Goal: Information Seeking & Learning: Learn about a topic

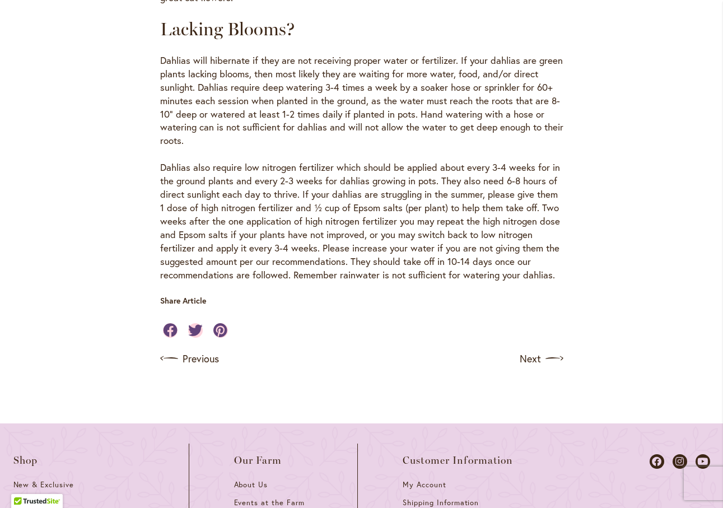
scroll to position [1132, 0]
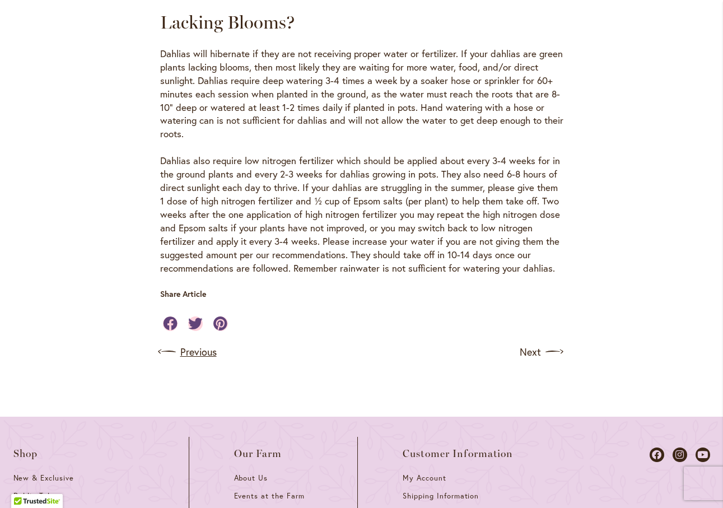
click at [198, 343] on link "Previous" at bounding box center [188, 352] width 57 height 18
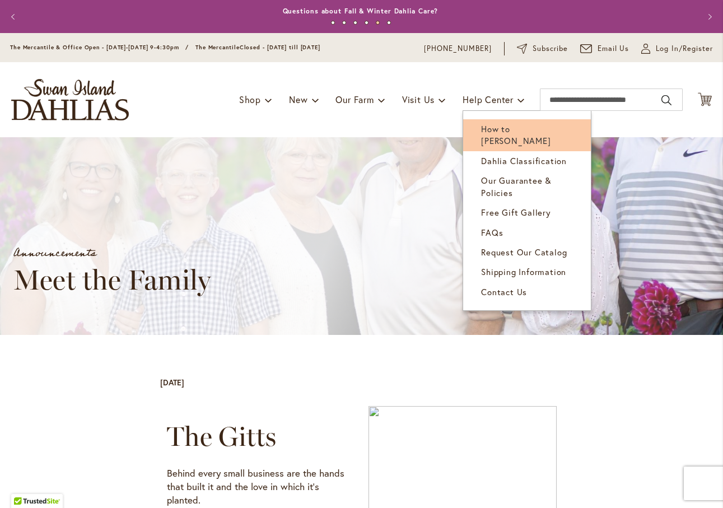
click at [503, 129] on span "How to [PERSON_NAME]" at bounding box center [515, 134] width 69 height 23
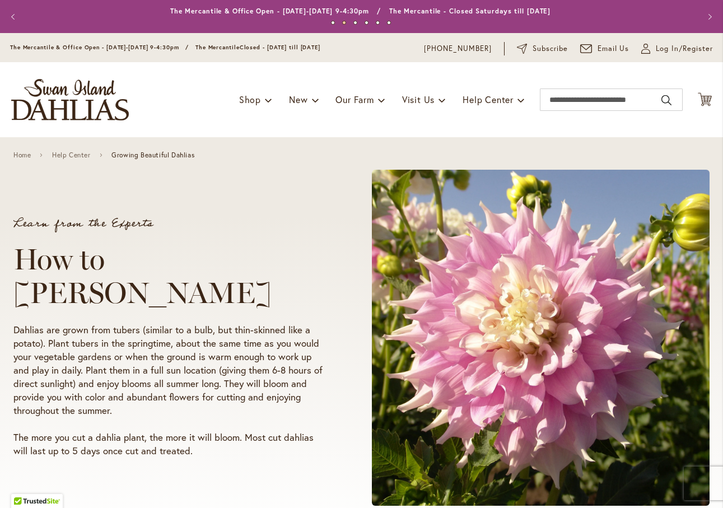
click at [503, 129] on div "Toggle Nav Shop Dahlia Tubers Collections Fresh Cut Dahlias Gardening Supplies …" at bounding box center [361, 99] width 723 height 75
click at [0, 507] on html "Skip to Accessibility Information The store will not work correctly in the case…" at bounding box center [361, 254] width 723 height 508
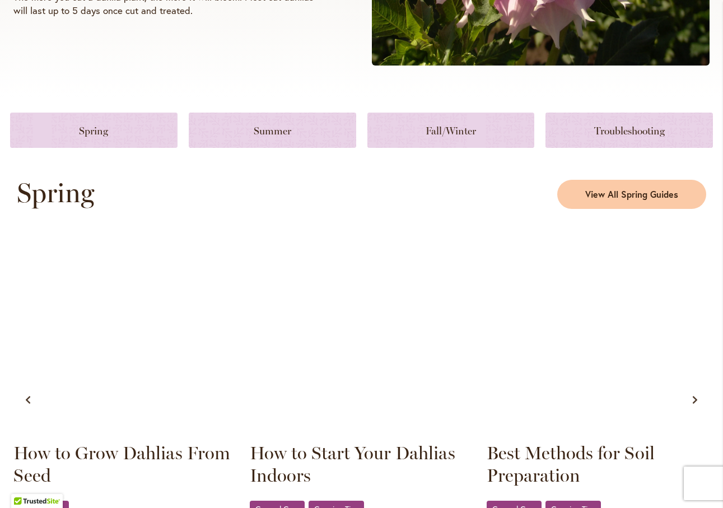
scroll to position [457, 0]
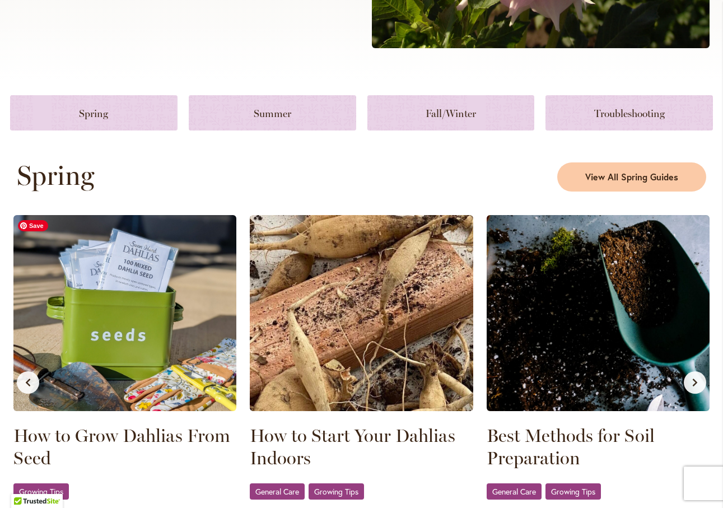
click at [134, 317] on img at bounding box center [124, 313] width 223 height 196
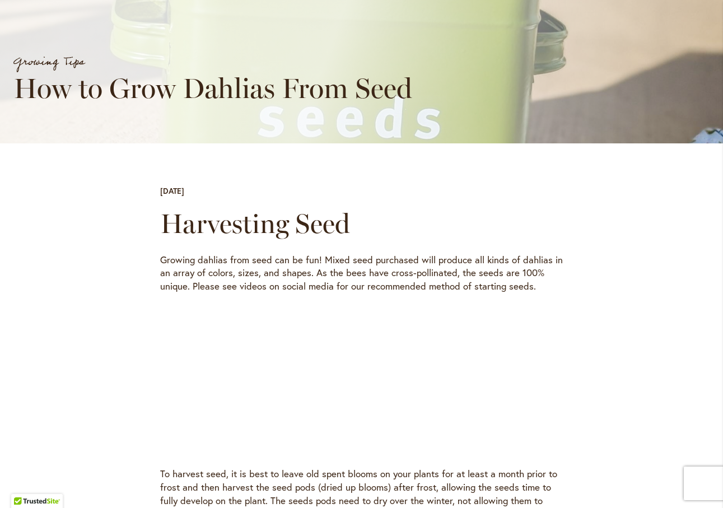
scroll to position [169, 0]
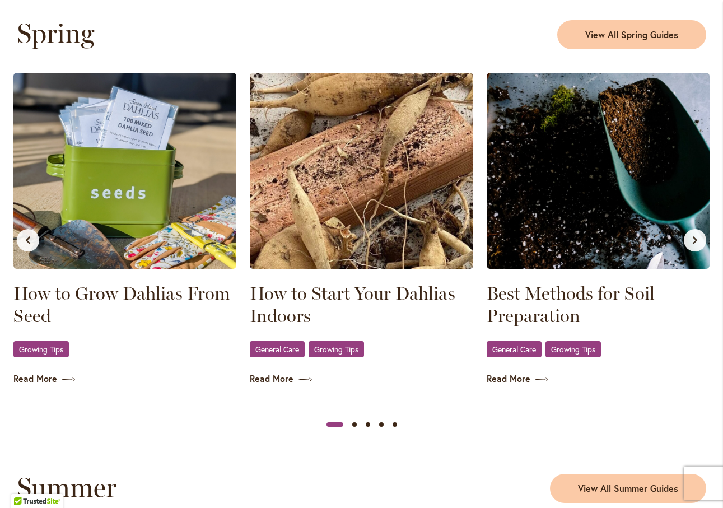
scroll to position [603, 0]
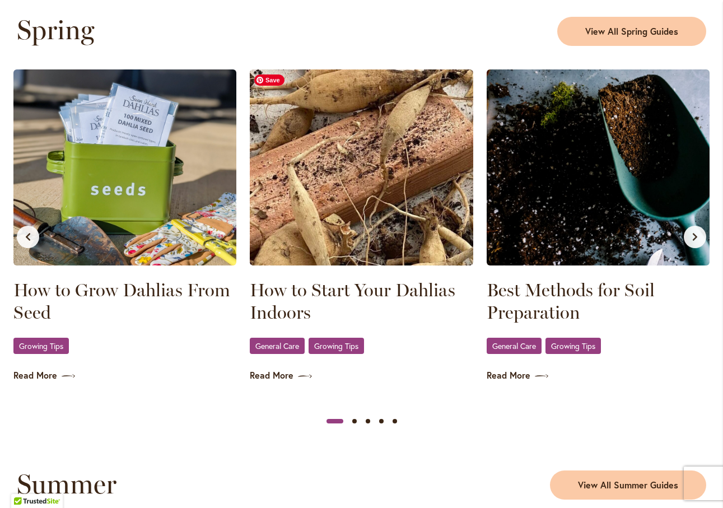
click at [380, 159] on img at bounding box center [361, 167] width 223 height 196
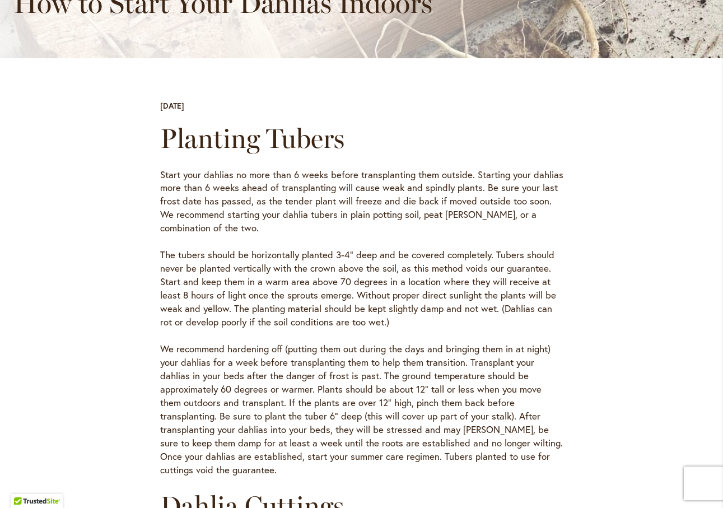
scroll to position [278, 0]
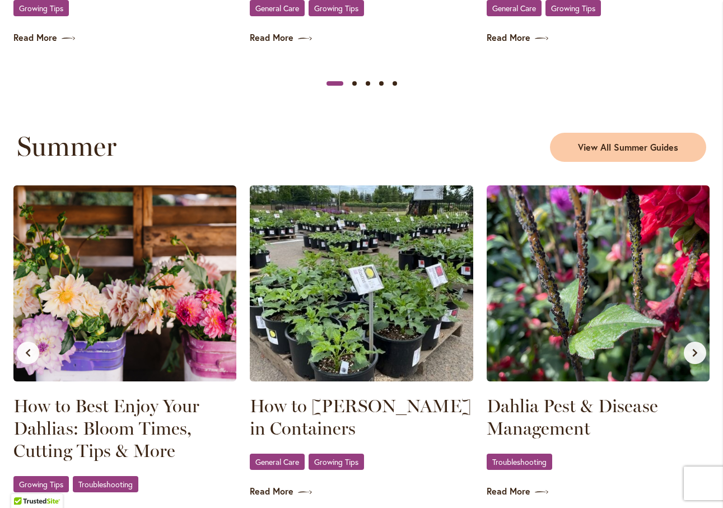
scroll to position [944, 0]
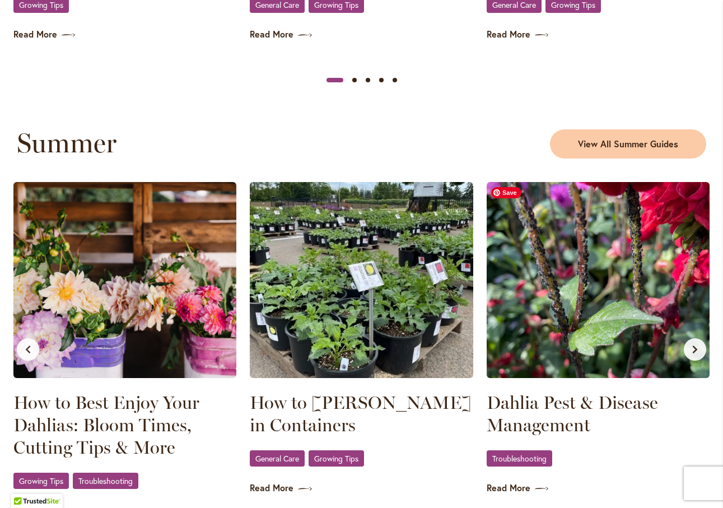
click at [604, 254] on img at bounding box center [598, 280] width 223 height 196
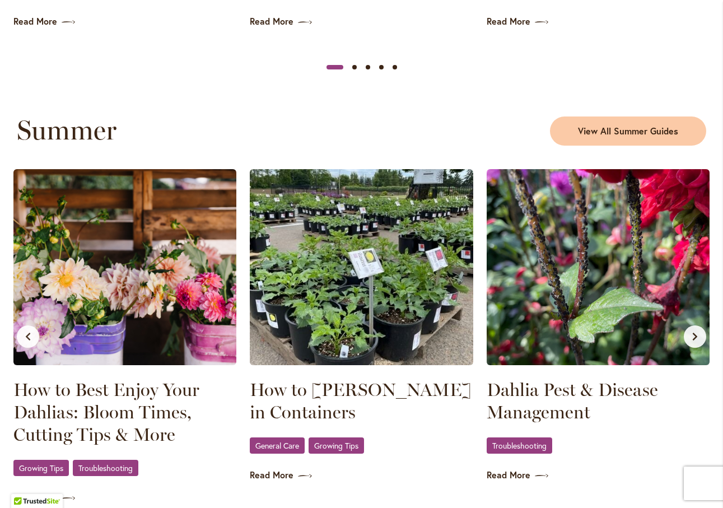
scroll to position [960, 0]
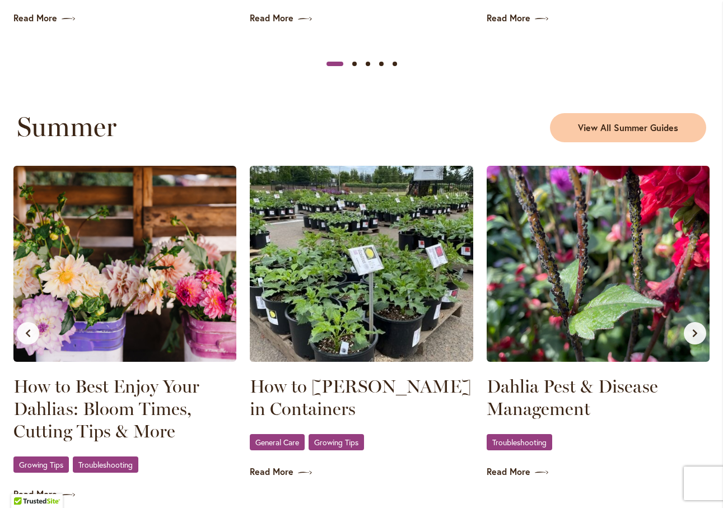
click at [697, 335] on icon "Next slide" at bounding box center [694, 333] width 9 height 9
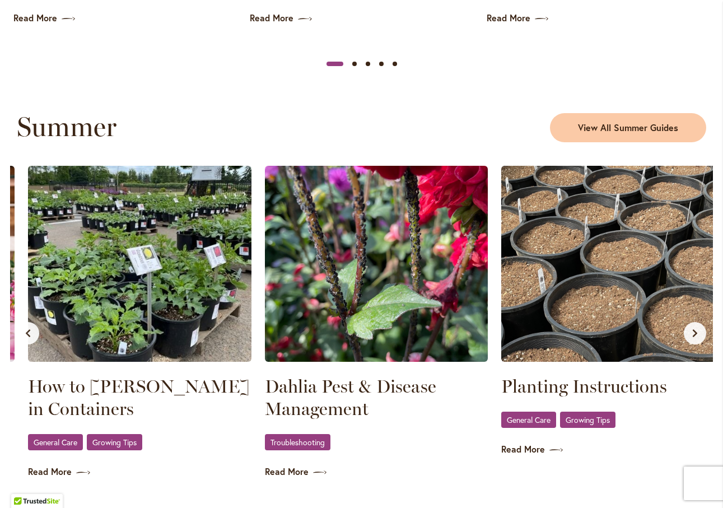
scroll to position [0, 236]
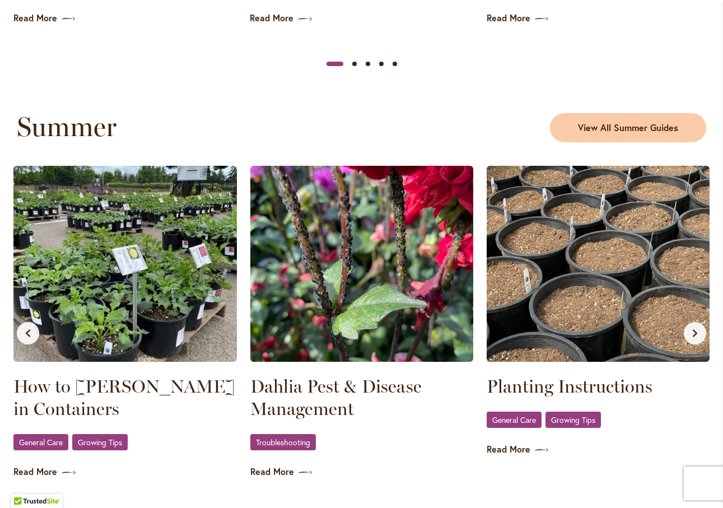
click at [697, 335] on icon "Next slide" at bounding box center [694, 333] width 9 height 9
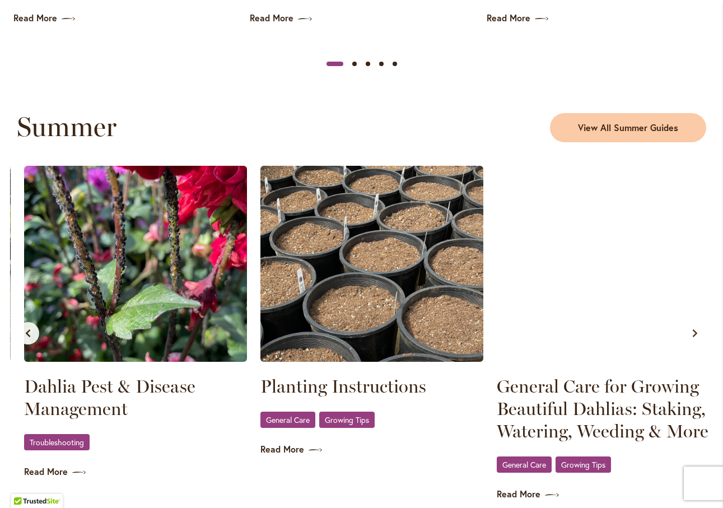
scroll to position [0, 473]
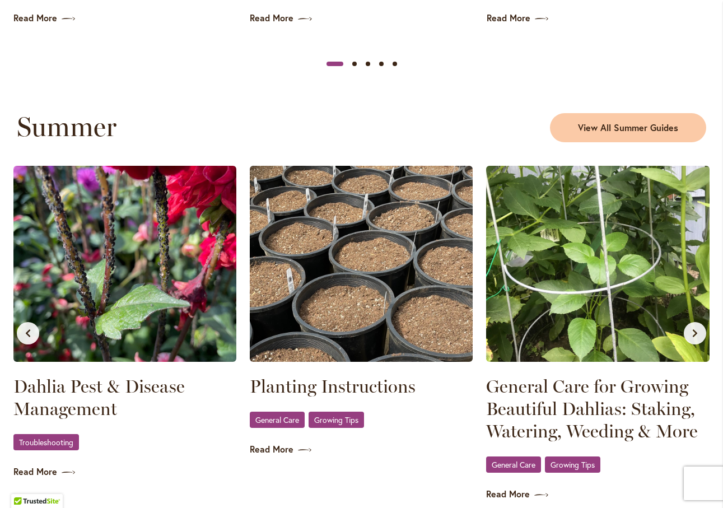
click at [697, 335] on icon "Next slide" at bounding box center [694, 333] width 9 height 9
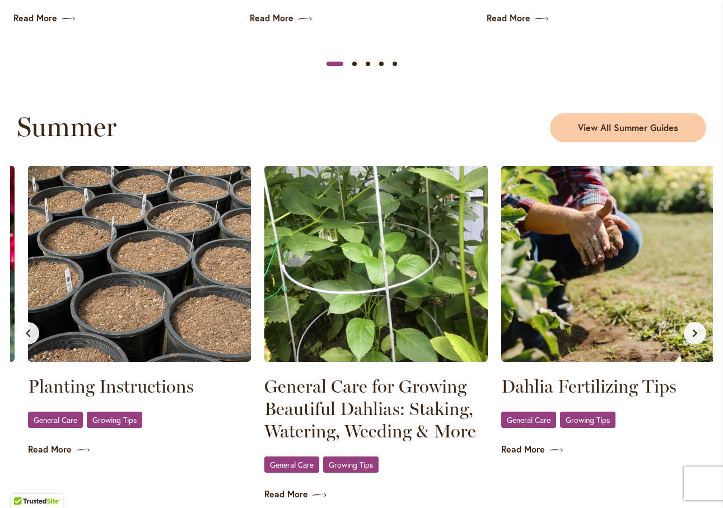
scroll to position [0, 709]
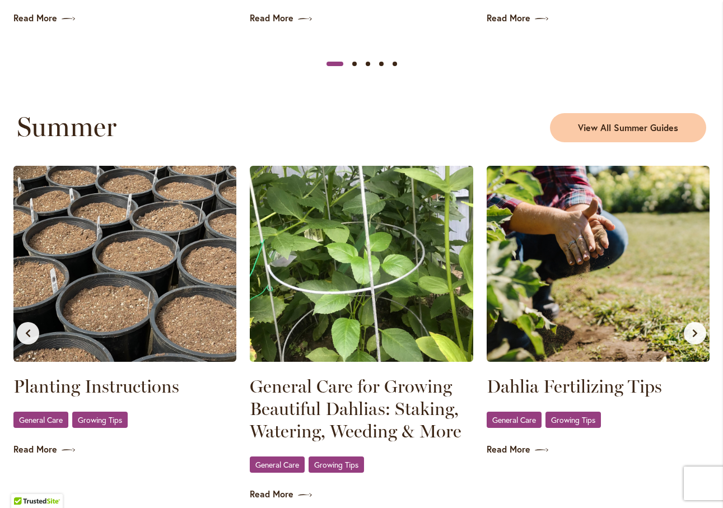
click at [695, 335] on icon "Next slide" at bounding box center [694, 333] width 9 height 9
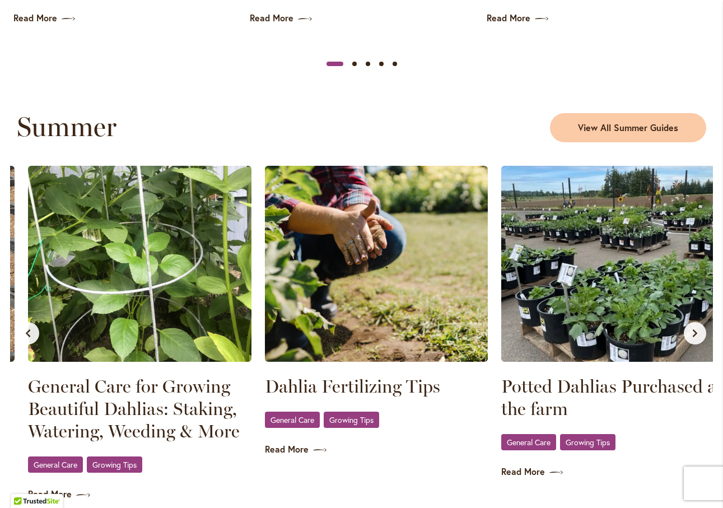
scroll to position [0, 946]
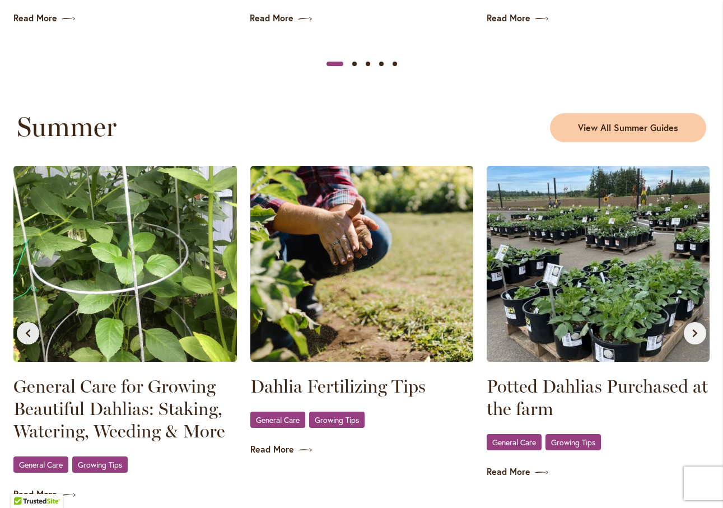
click at [695, 335] on icon "Next slide" at bounding box center [694, 333] width 9 height 9
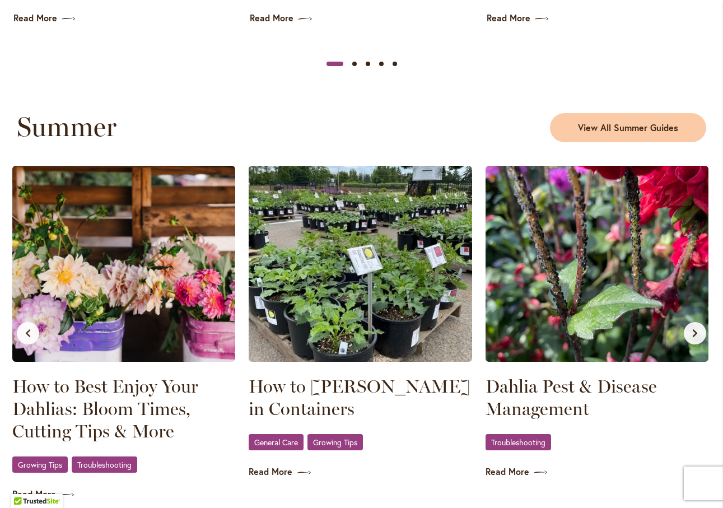
scroll to position [0, 0]
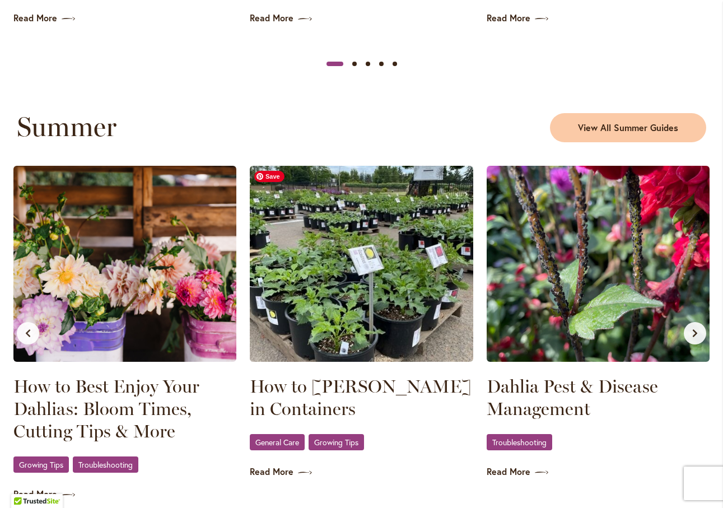
click at [389, 293] on img at bounding box center [361, 264] width 223 height 196
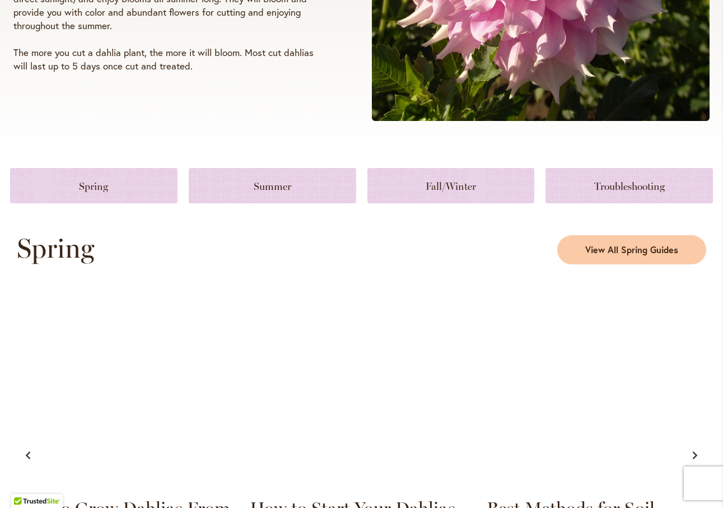
scroll to position [343, 0]
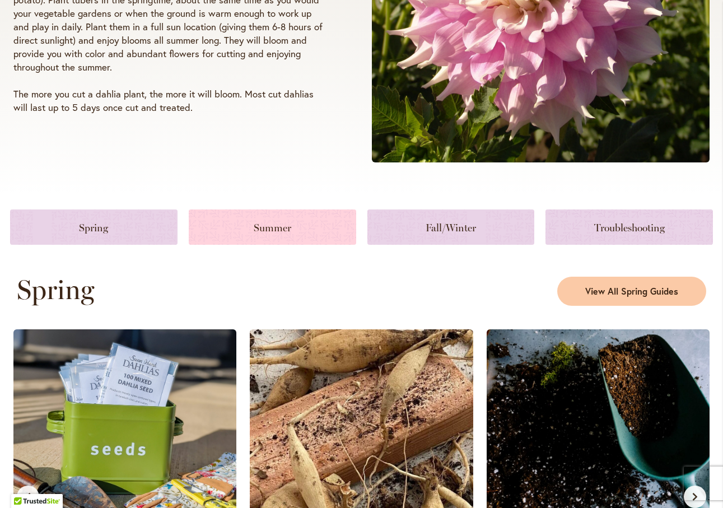
click at [270, 225] on link at bounding box center [272, 226] width 167 height 35
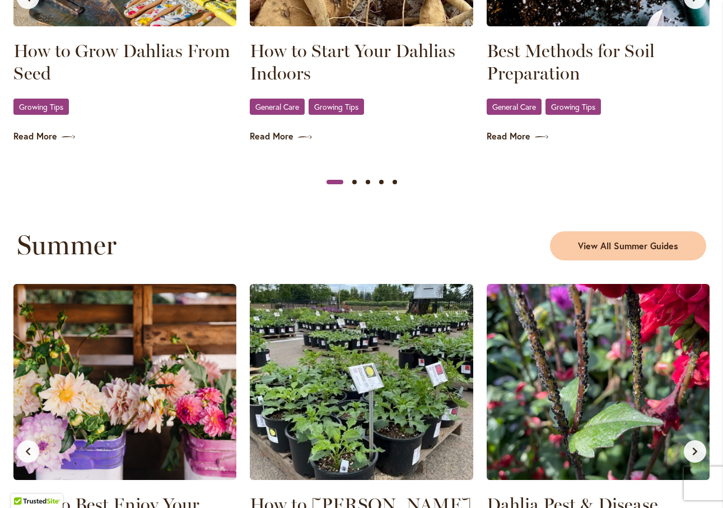
scroll to position [838, 0]
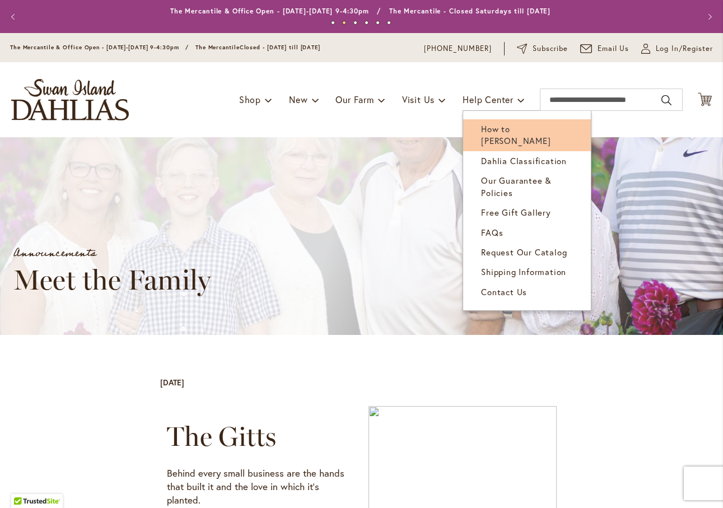
click at [499, 125] on span "How to [PERSON_NAME]" at bounding box center [515, 134] width 69 height 23
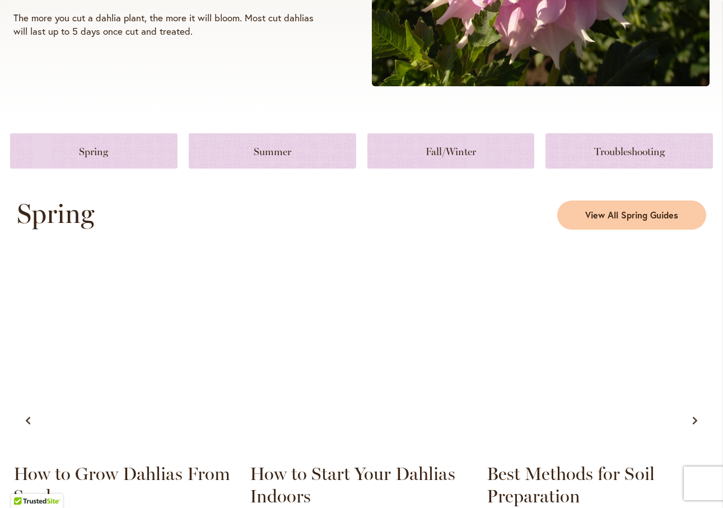
scroll to position [457, 0]
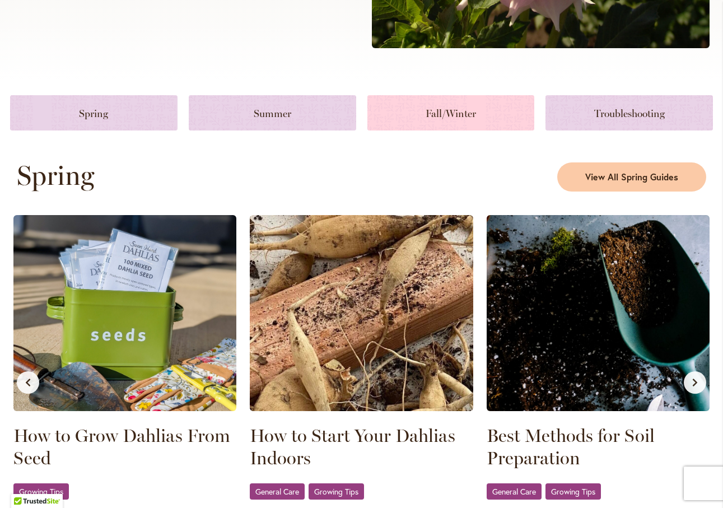
click at [488, 119] on link at bounding box center [450, 112] width 167 height 35
